Goal: Transaction & Acquisition: Purchase product/service

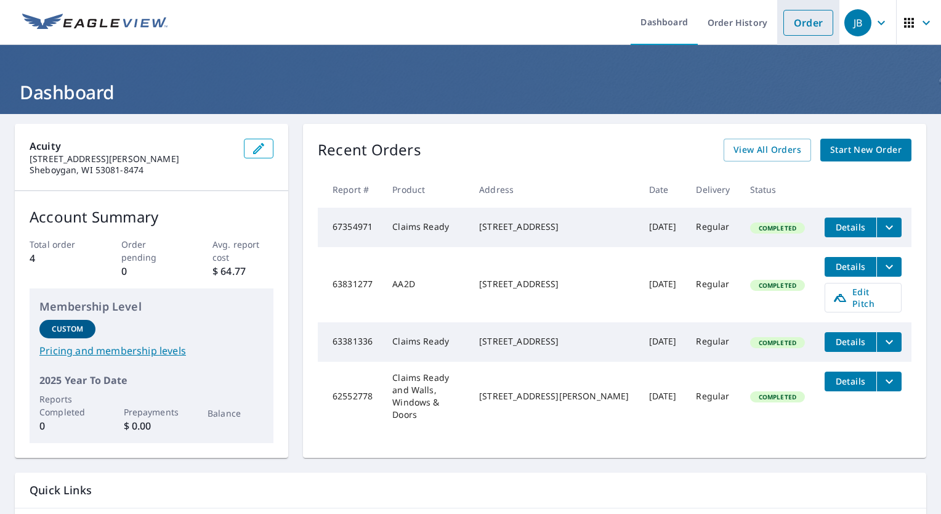
click at [802, 27] on link "Order" at bounding box center [808, 23] width 50 height 26
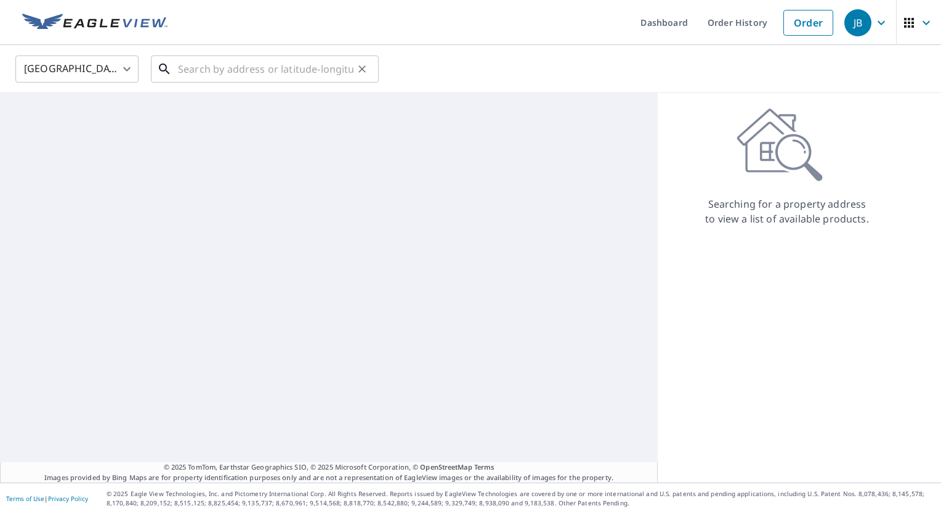
click at [216, 73] on input "text" at bounding box center [265, 69] width 175 height 34
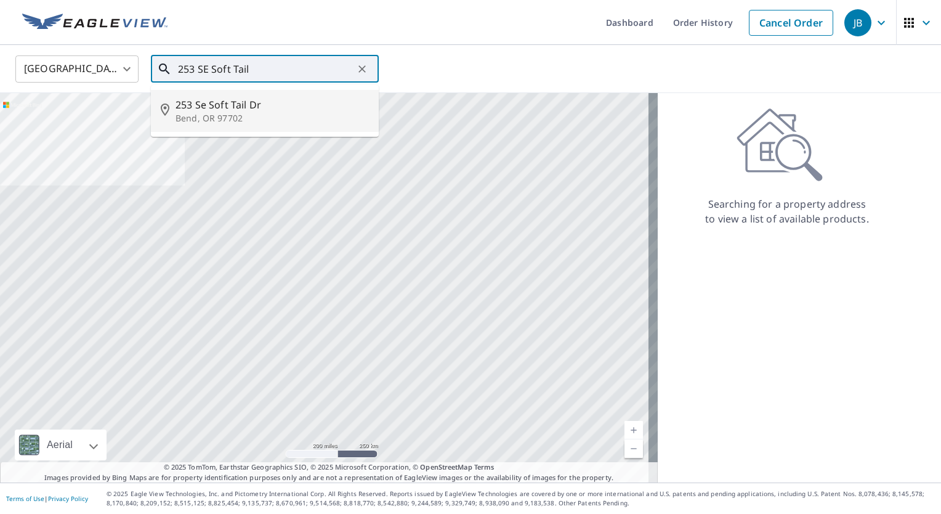
click at [270, 104] on span "253 Se Soft Tail Dr" at bounding box center [271, 104] width 193 height 15
type input "[STREET_ADDRESS][PERSON_NAME]"
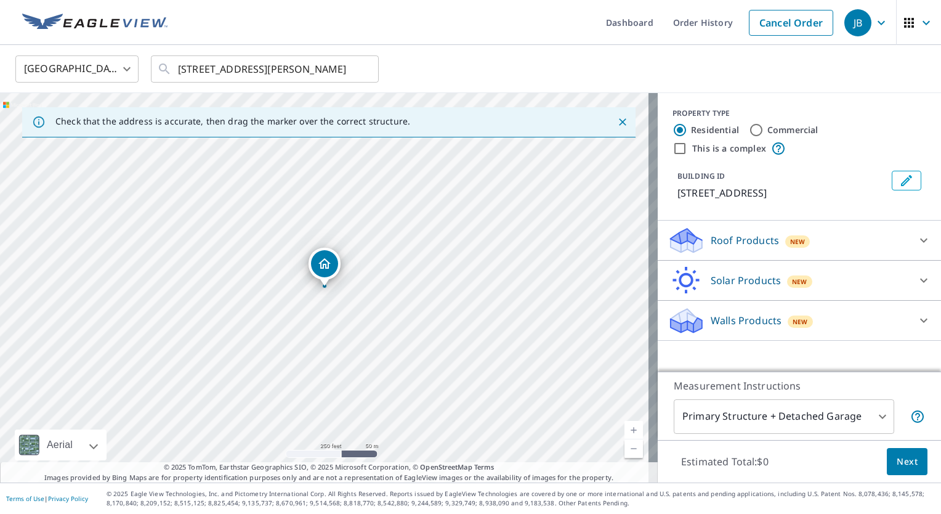
click at [865, 236] on div "Roof Products New" at bounding box center [787, 240] width 241 height 29
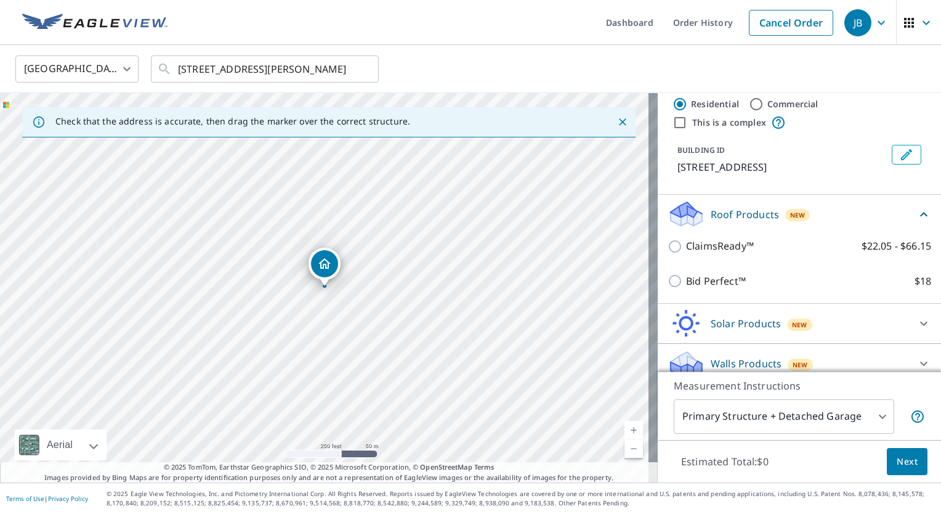
scroll to position [37, 0]
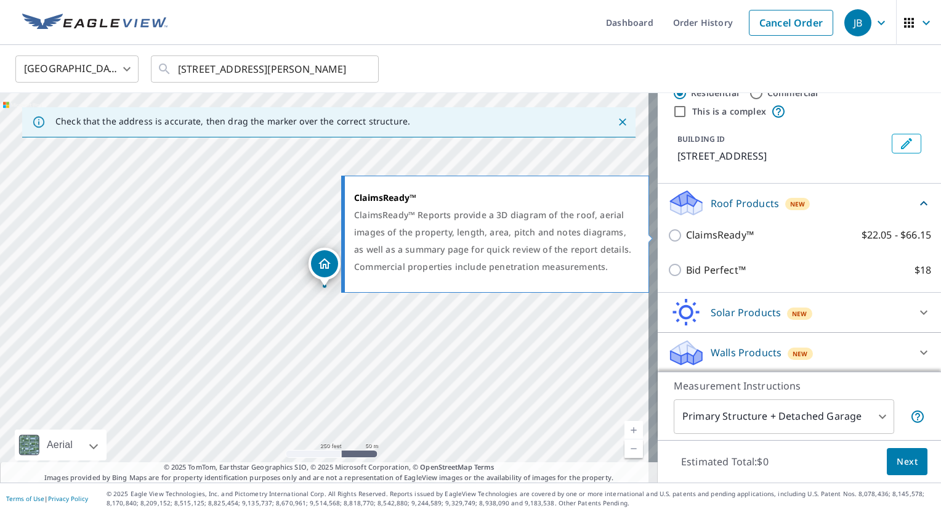
click at [689, 232] on p "ClaimsReady™" at bounding box center [720, 234] width 68 height 15
click at [686, 232] on input "ClaimsReady™ $22.05 - $66.15" at bounding box center [676, 235] width 18 height 15
checkbox input "true"
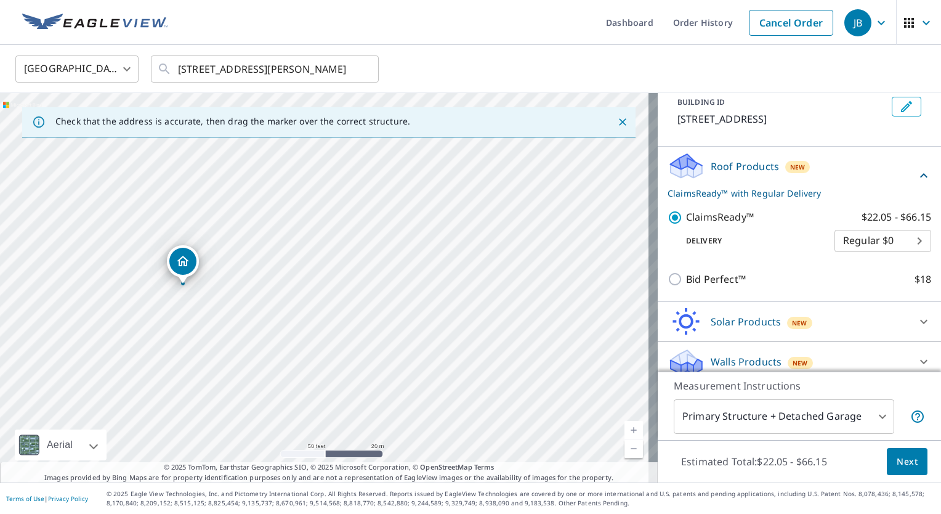
scroll to position [83, 0]
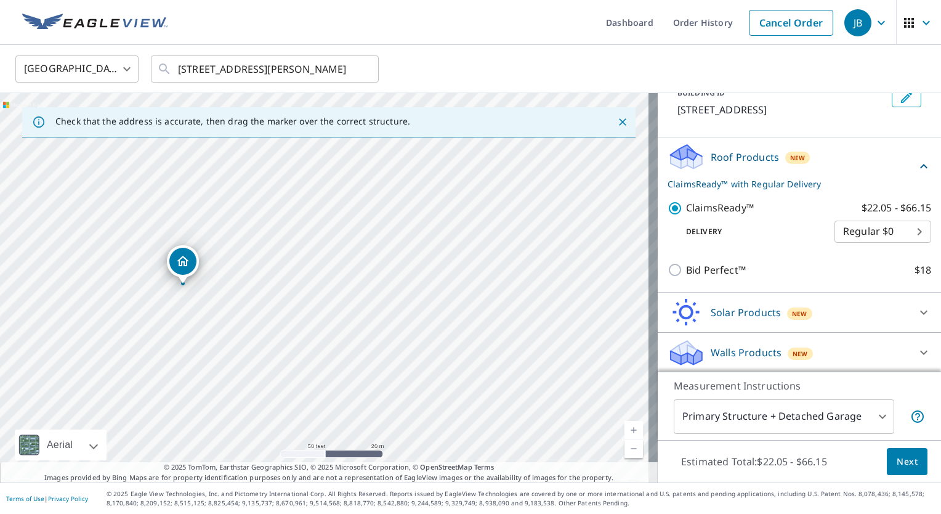
click at [916, 312] on icon at bounding box center [923, 312] width 15 height 15
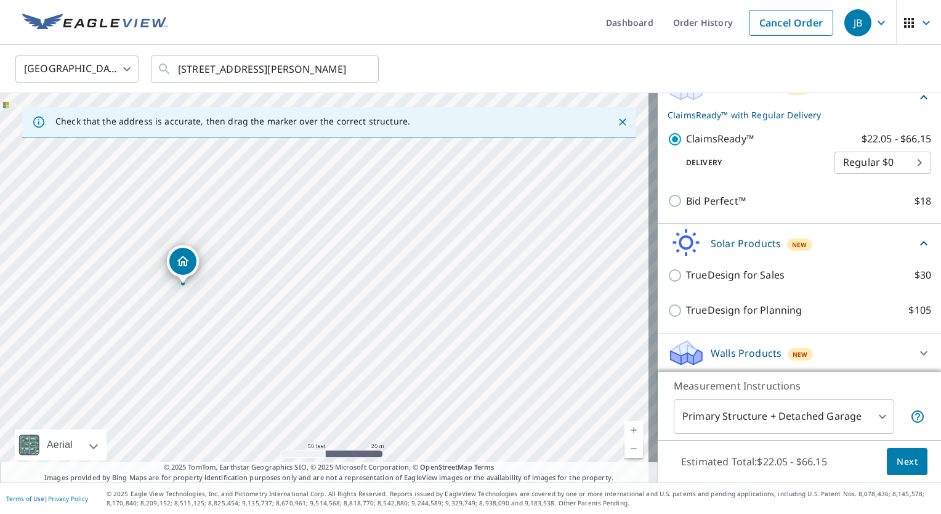
click at [920, 242] on icon at bounding box center [923, 243] width 7 height 4
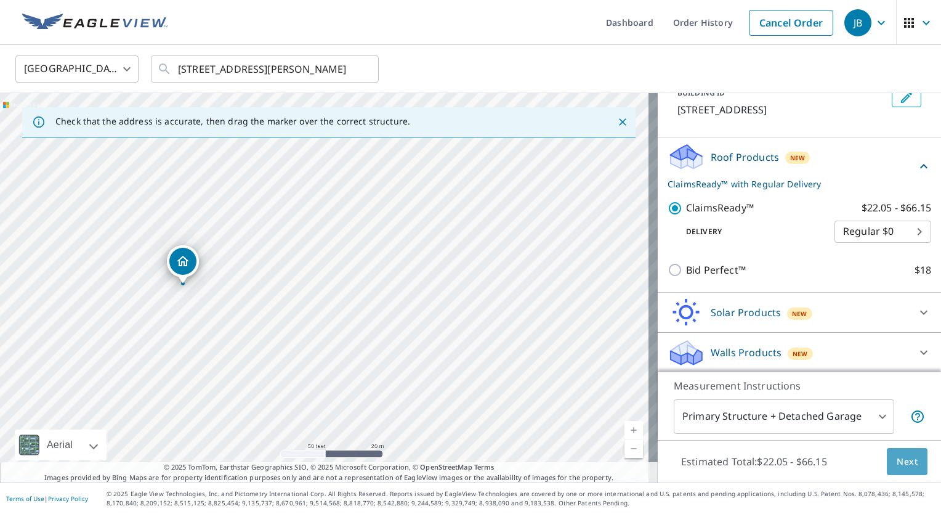
click at [897, 455] on span "Next" at bounding box center [907, 461] width 21 height 15
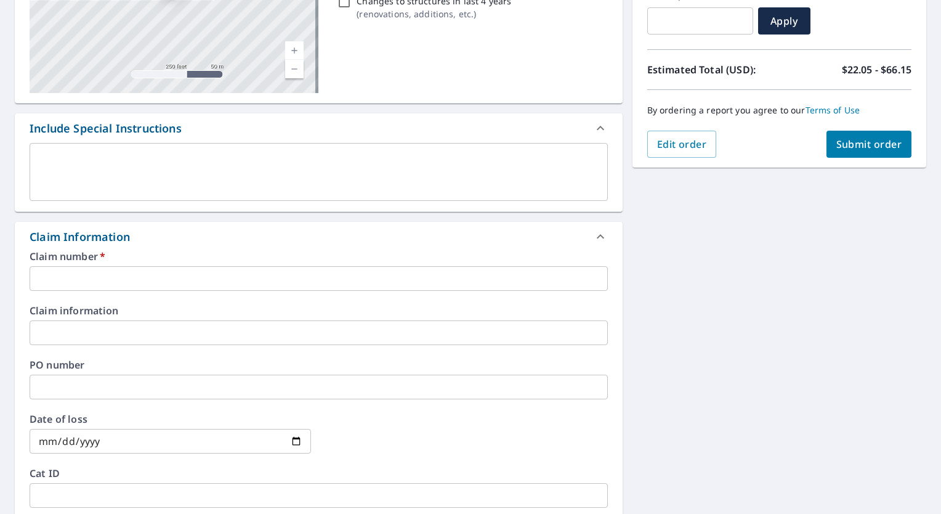
scroll to position [246, 0]
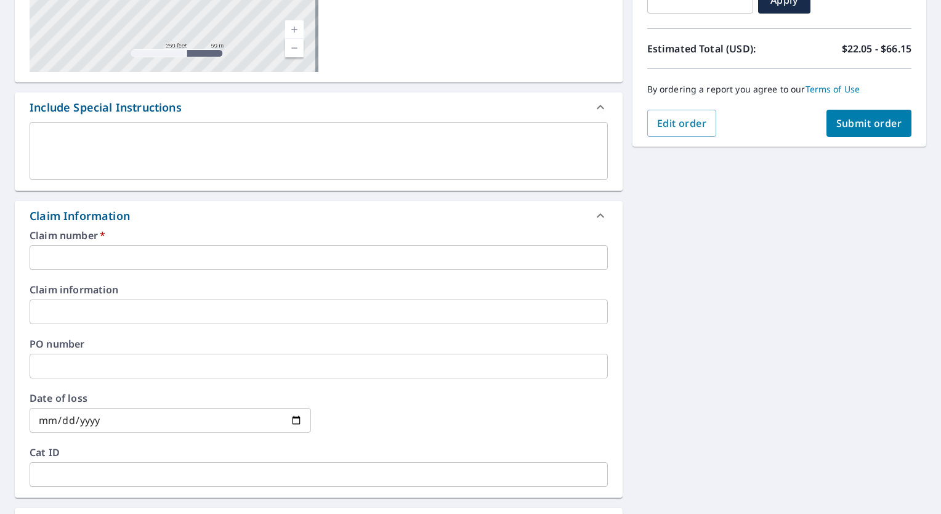
click at [341, 257] on input "text" at bounding box center [319, 257] width 578 height 25
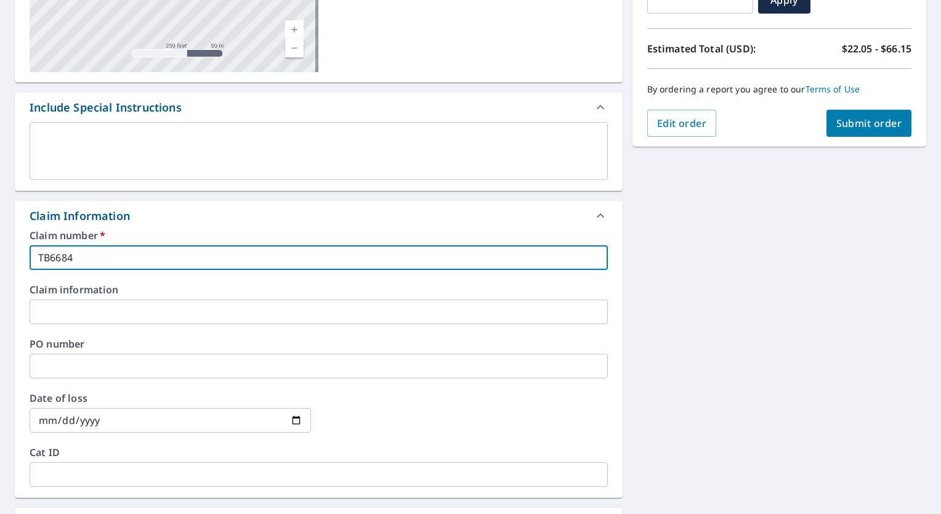
type input "TB6684"
click at [231, 420] on input "date" at bounding box center [170, 420] width 281 height 25
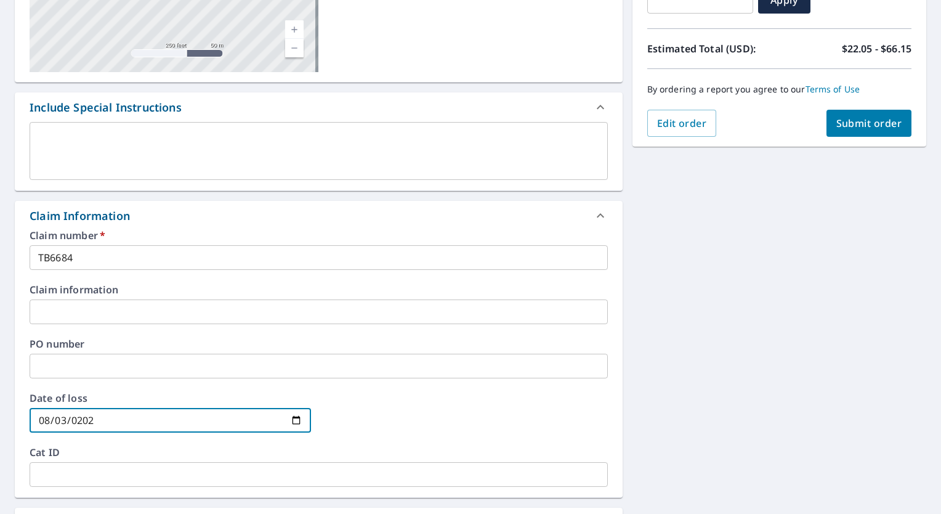
type input "[DATE]"
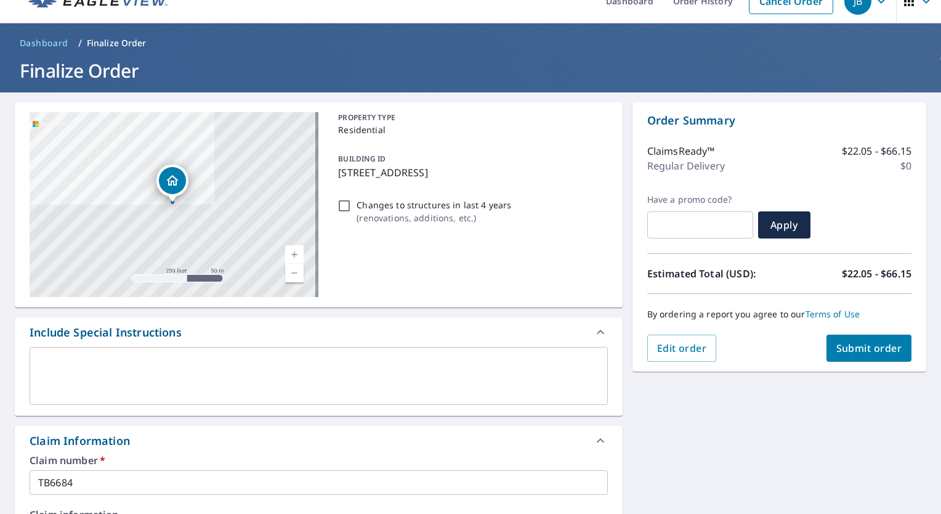
scroll to position [0, 0]
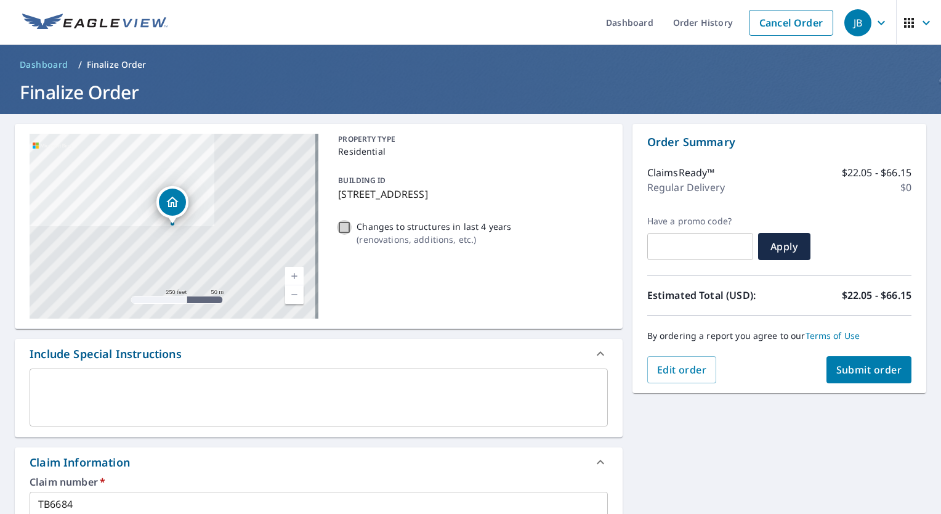
click at [341, 228] on input "Changes to structures in last 4 years ( renovations, additions, etc. )" at bounding box center [344, 227] width 15 height 15
checkbox input "true"
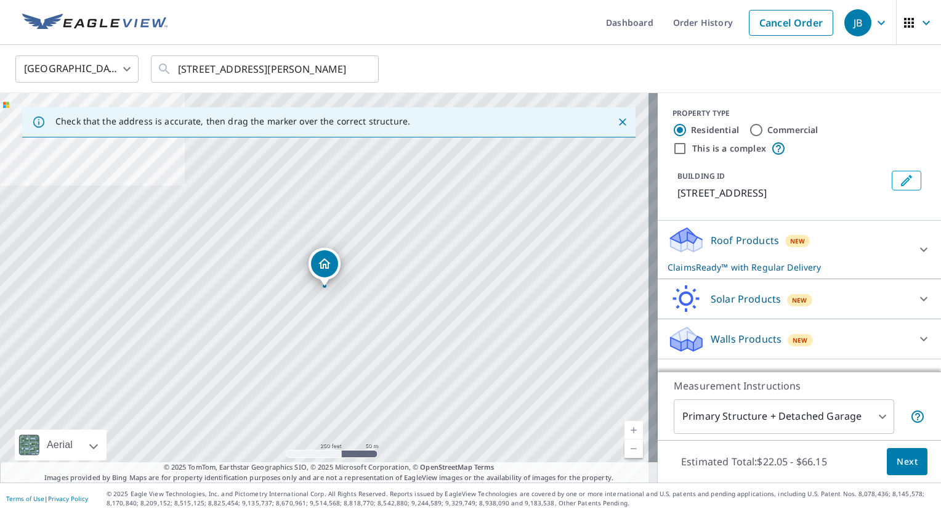
click at [851, 243] on div "Roof Products New ClaimsReady™ with Regular Delivery" at bounding box center [787, 249] width 241 height 48
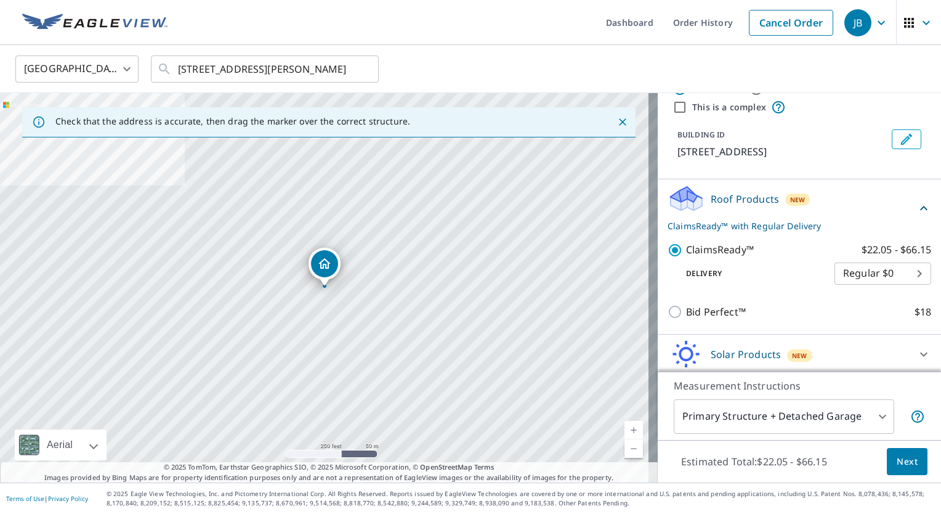
scroll to position [62, 0]
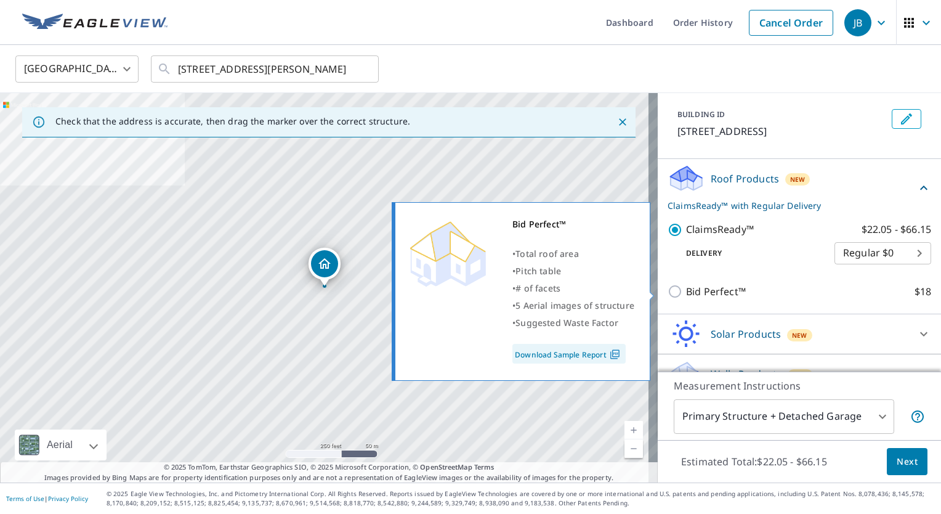
click at [716, 295] on p "Bid Perfect™" at bounding box center [716, 291] width 60 height 15
click at [686, 295] on input "Bid Perfect™ $18" at bounding box center [676, 291] width 18 height 15
checkbox input "true"
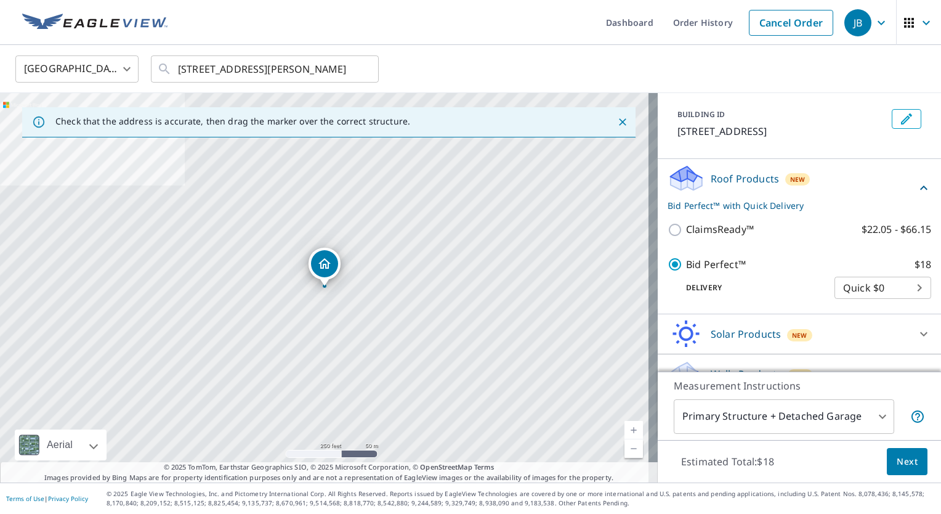
click at [704, 238] on div "ClaimsReady™ $22.05 - $66.15" at bounding box center [799, 229] width 264 height 35
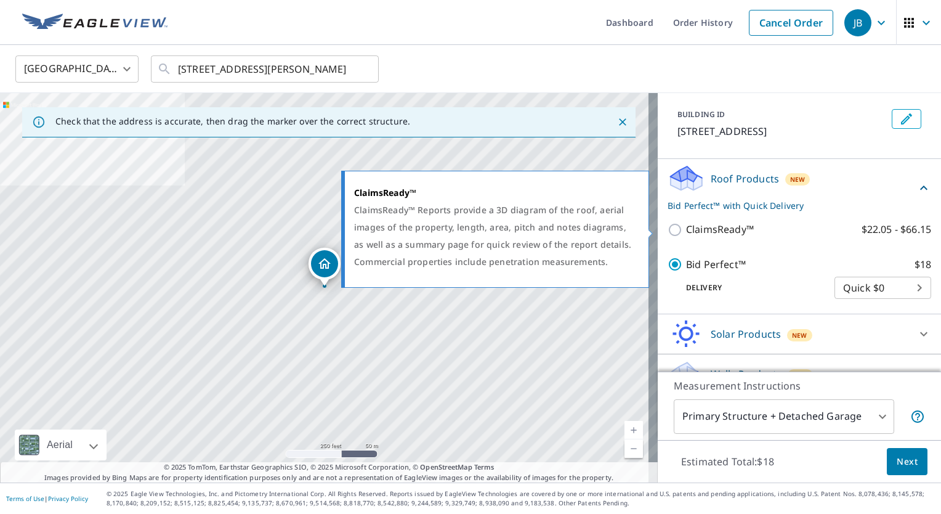
click at [690, 233] on p "ClaimsReady™" at bounding box center [720, 229] width 68 height 15
click at [686, 233] on input "ClaimsReady™ $22.05 - $66.15" at bounding box center [676, 229] width 18 height 15
checkbox input "true"
checkbox input "false"
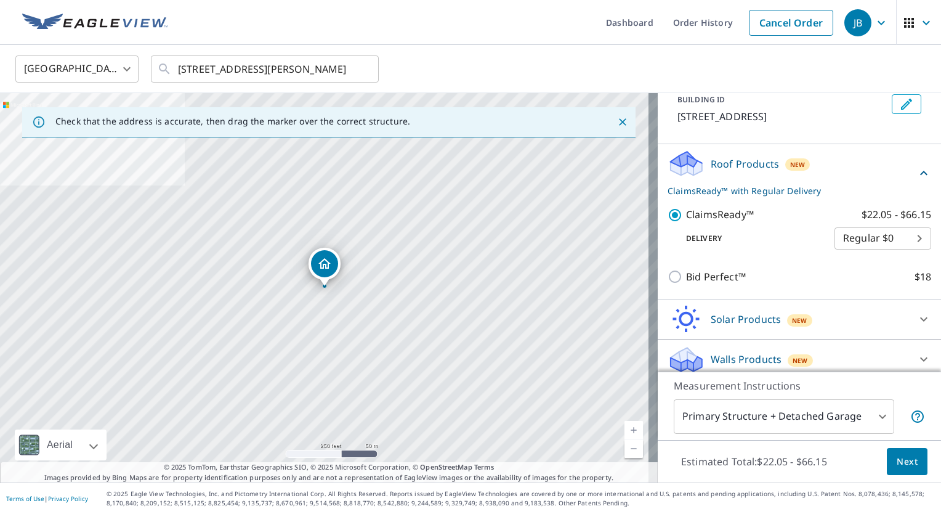
scroll to position [83, 0]
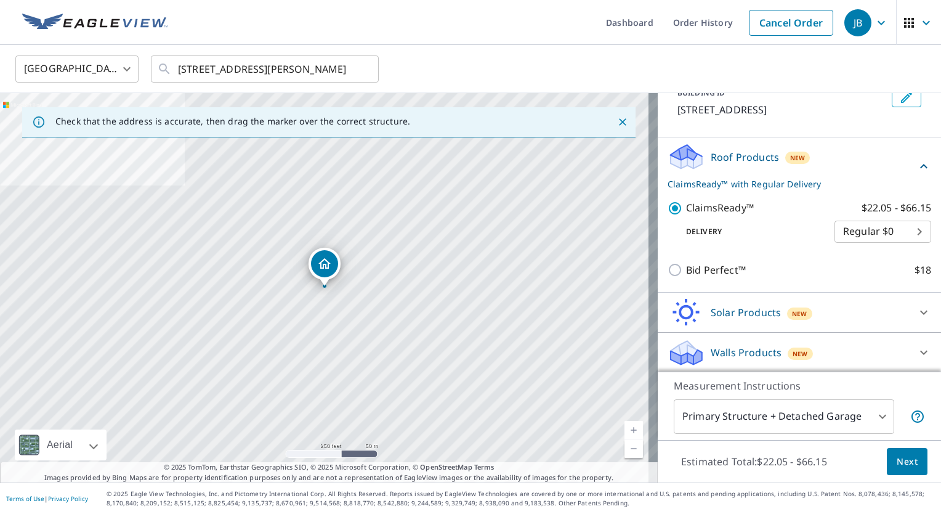
click at [876, 413] on body "JB JB Dashboard Order History Cancel Order JB [GEOGRAPHIC_DATA] [GEOGRAPHIC_DAT…" at bounding box center [470, 257] width 941 height 514
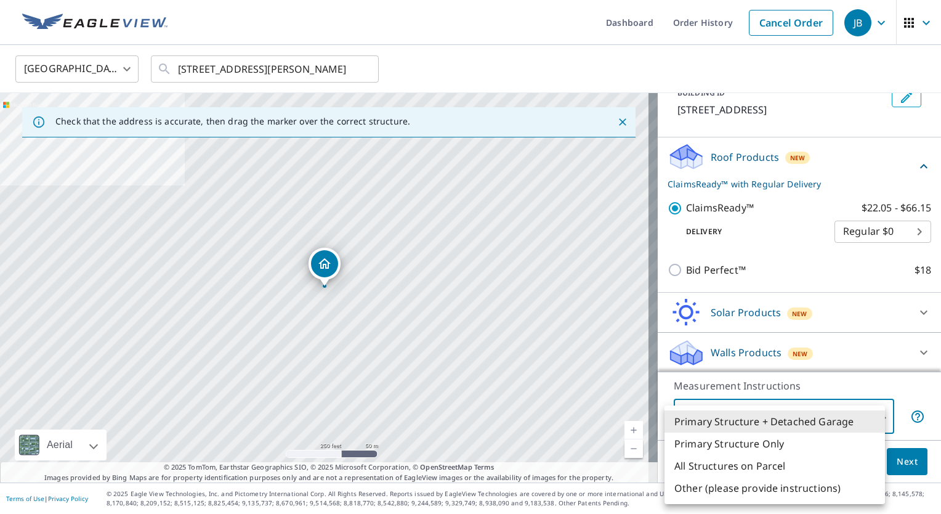
click at [865, 416] on li "Primary Structure + Detached Garage" at bounding box center [774, 421] width 220 height 22
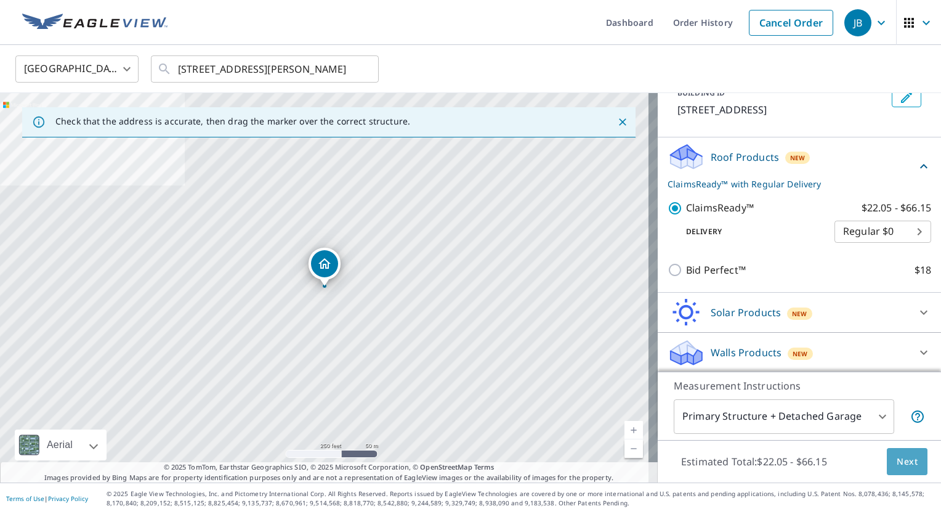
click at [897, 459] on span "Next" at bounding box center [907, 461] width 21 height 15
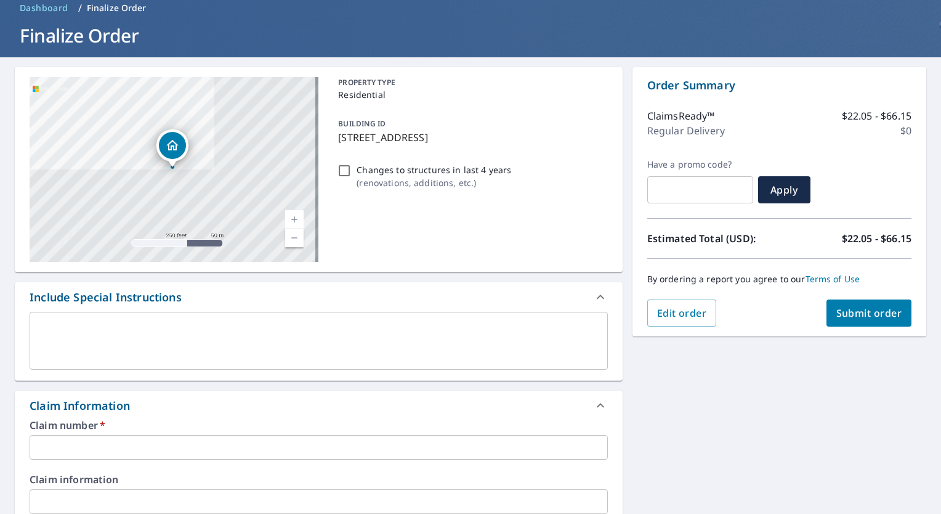
scroll to position [123, 0]
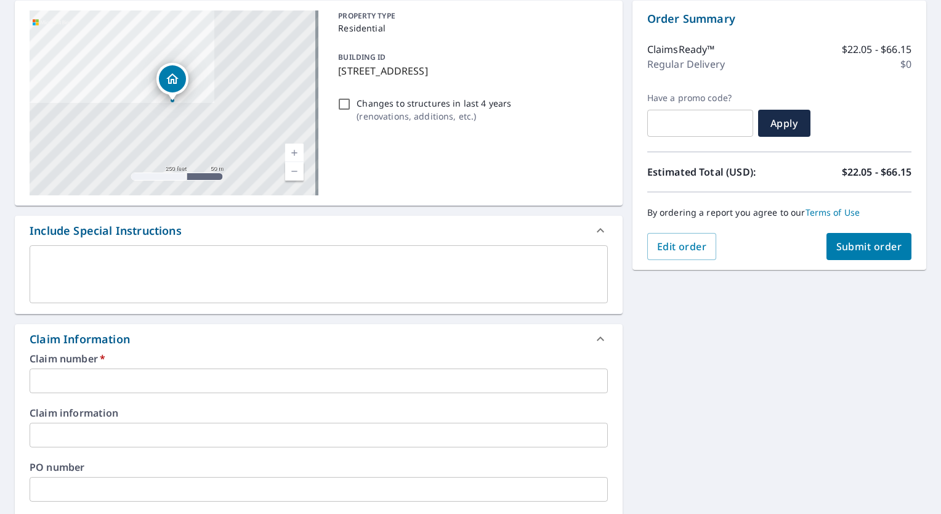
click at [268, 379] on input "text" at bounding box center [319, 380] width 578 height 25
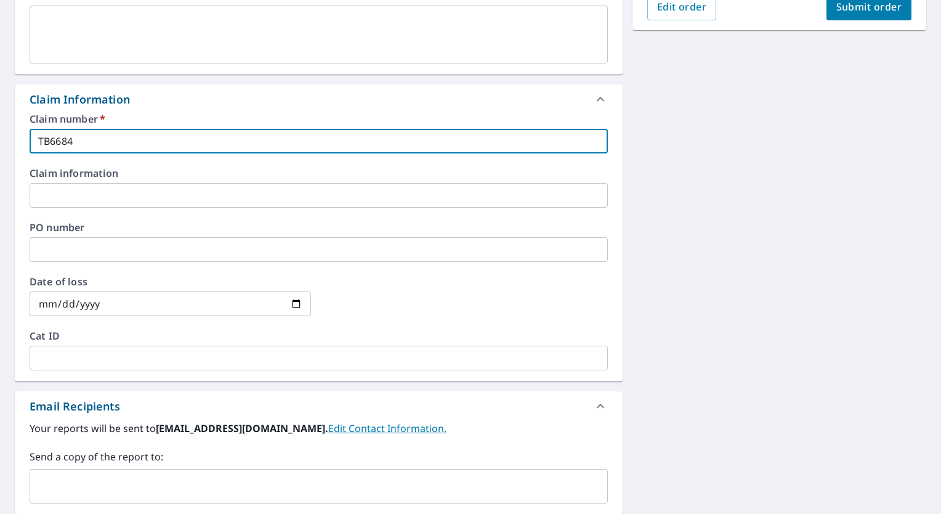
scroll to position [369, 0]
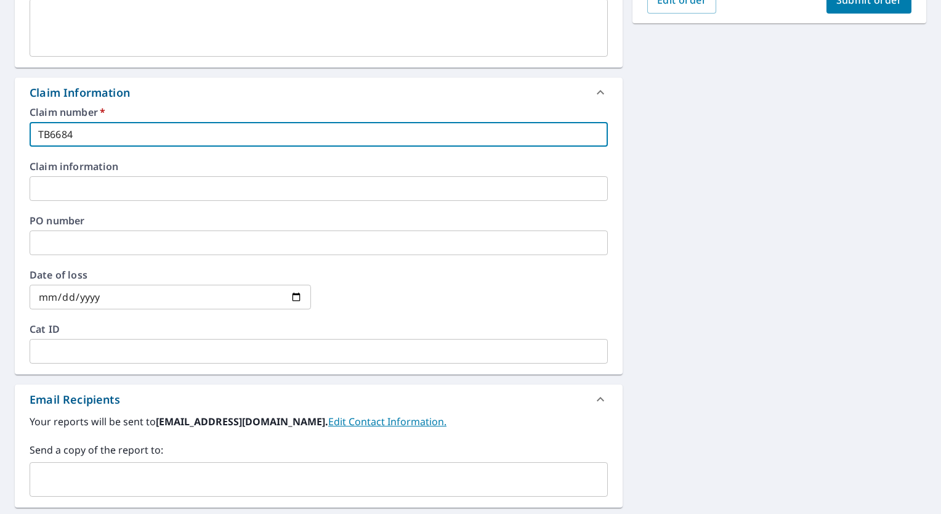
type input "TB6684"
click at [124, 304] on input "date" at bounding box center [170, 296] width 281 height 25
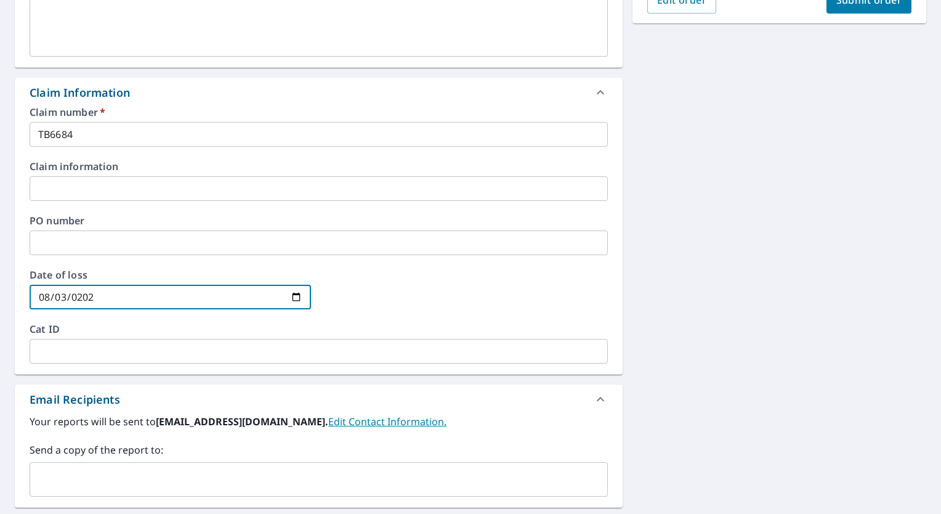
type input "[DATE]"
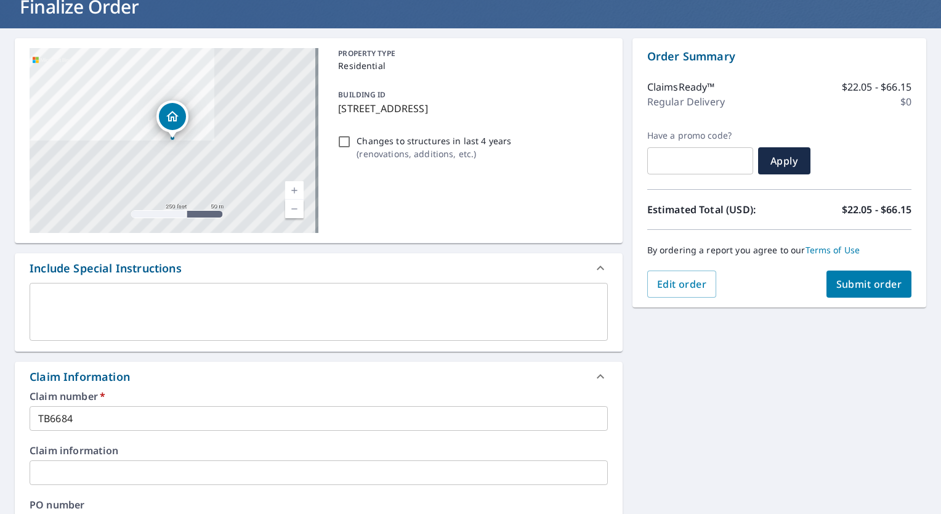
scroll to position [41, 0]
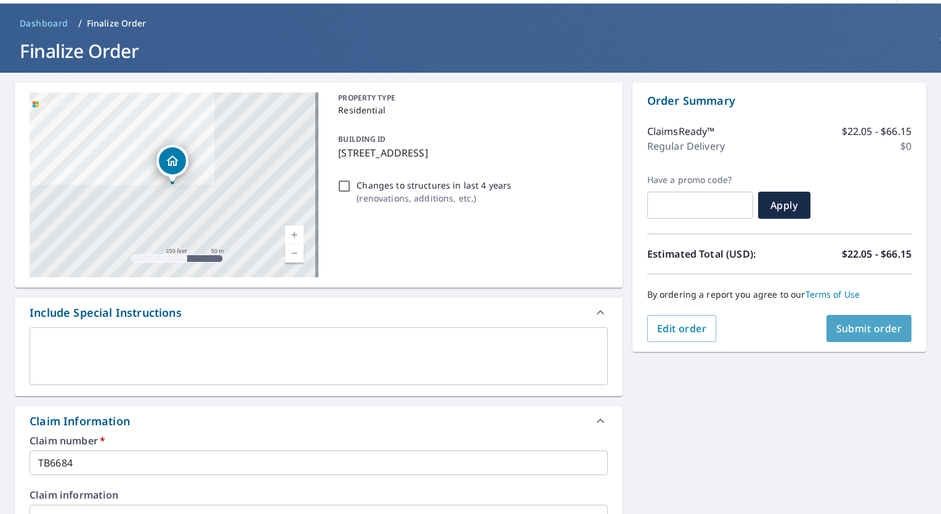
click at [861, 326] on span "Submit order" at bounding box center [869, 328] width 66 height 14
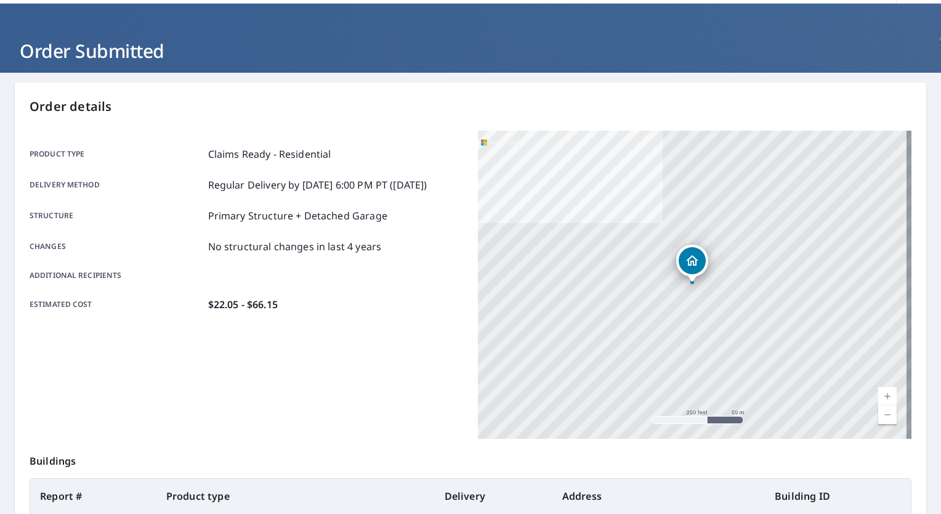
scroll to position [103, 0]
